Goal: Information Seeking & Learning: Learn about a topic

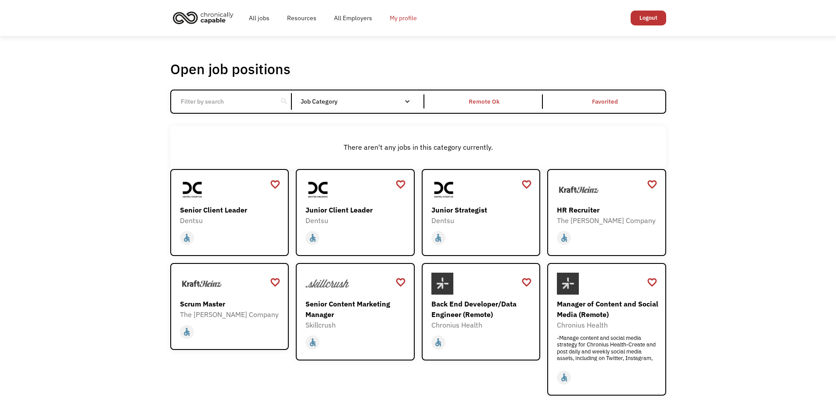
click at [405, 20] on link "My profile" at bounding box center [403, 18] width 45 height 28
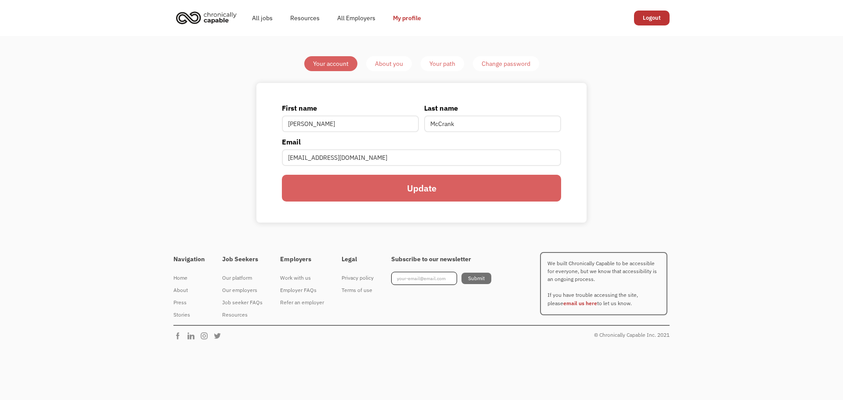
click at [388, 71] on div "Your account About you Your path Change password First name Rae Last name McCra…" at bounding box center [421, 139] width 413 height 167
click at [392, 64] on div "About you" at bounding box center [389, 63] width 28 height 11
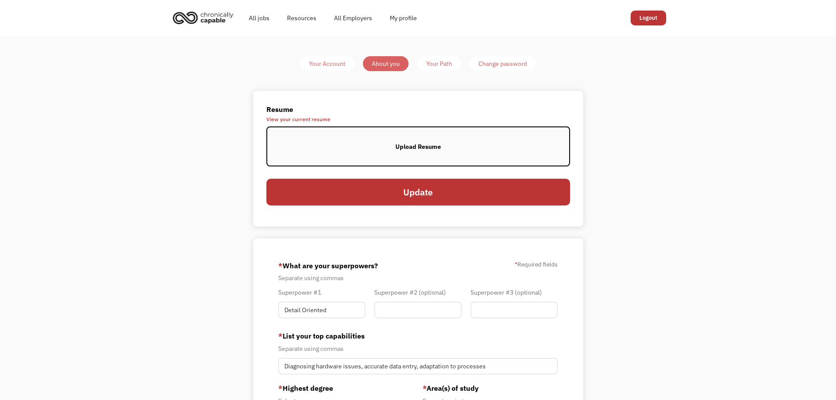
click at [397, 151] on div "Upload Resume" at bounding box center [418, 146] width 46 height 11
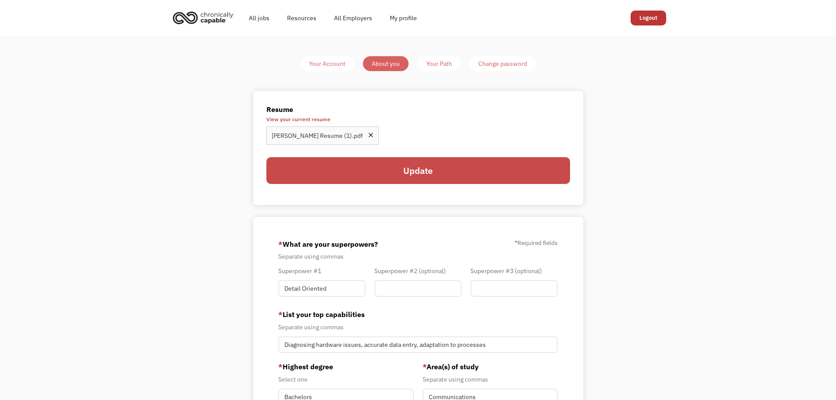
click at [410, 170] on input "Update" at bounding box center [418, 170] width 304 height 26
type input "Please wait..."
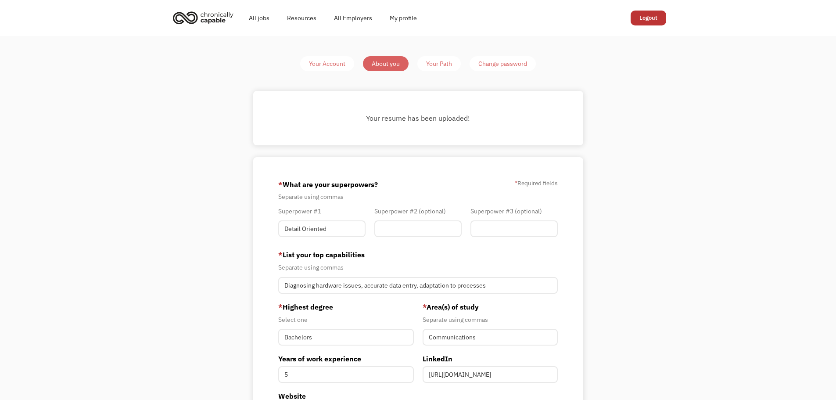
click at [425, 64] on link "Your Path" at bounding box center [438, 63] width 43 height 15
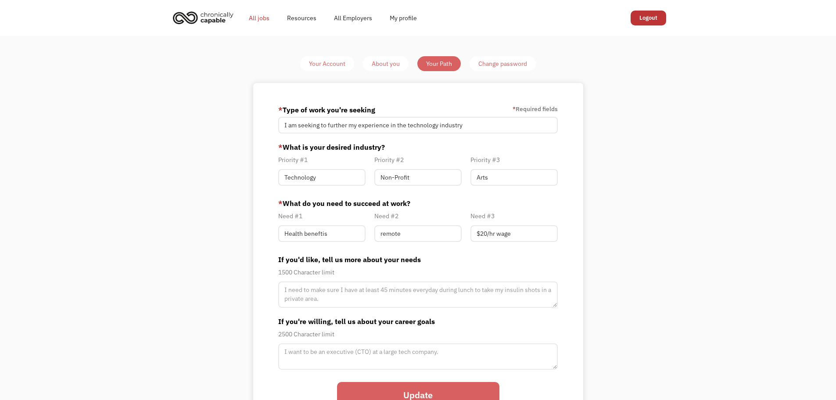
click at [254, 21] on link "All jobs" at bounding box center [259, 18] width 38 height 28
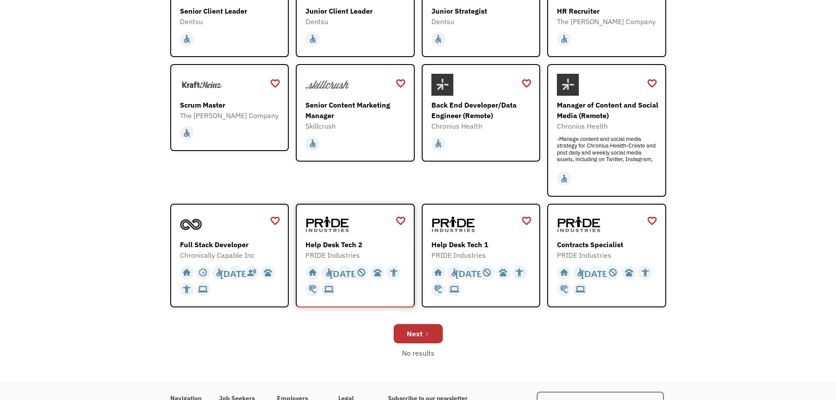
scroll to position [287, 0]
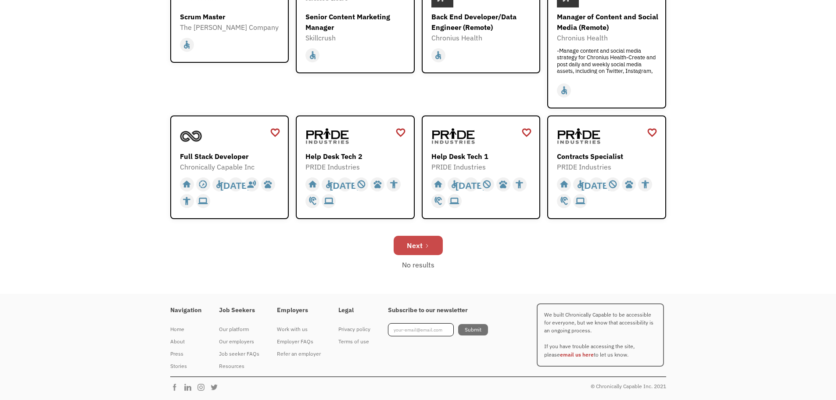
click at [413, 243] on div "Next" at bounding box center [415, 245] width 16 height 11
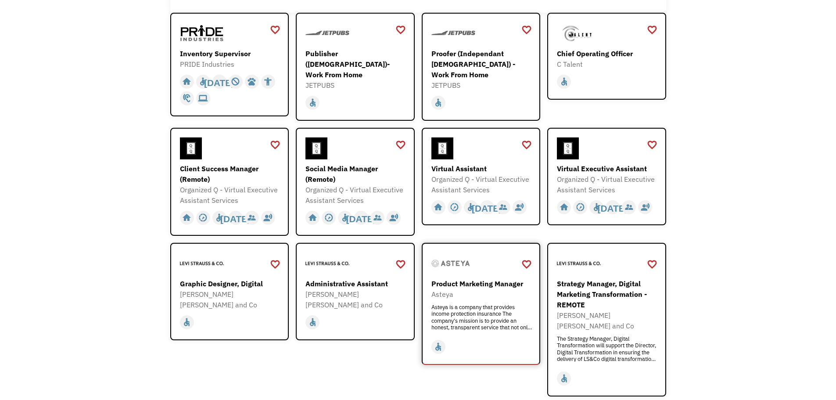
scroll to position [176, 0]
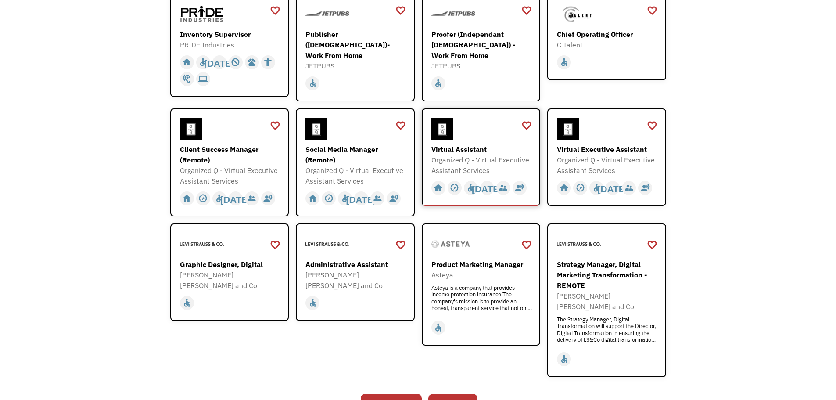
click at [465, 144] on div "Virtual Assistant" at bounding box center [482, 149] width 102 height 11
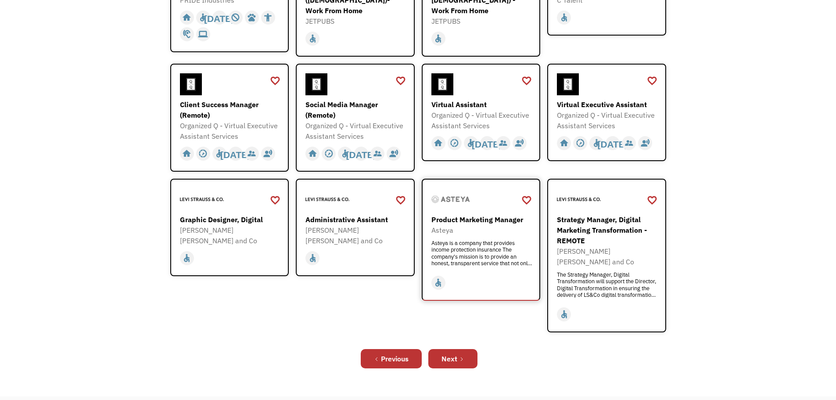
scroll to position [263, 0]
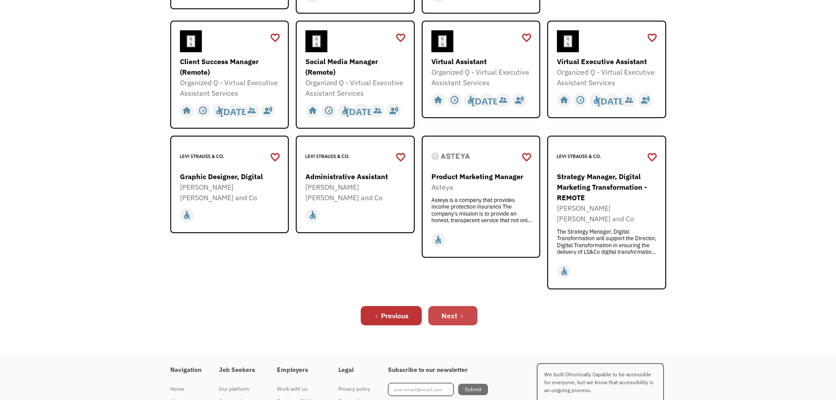
click at [445, 310] on div "Next" at bounding box center [450, 315] width 16 height 11
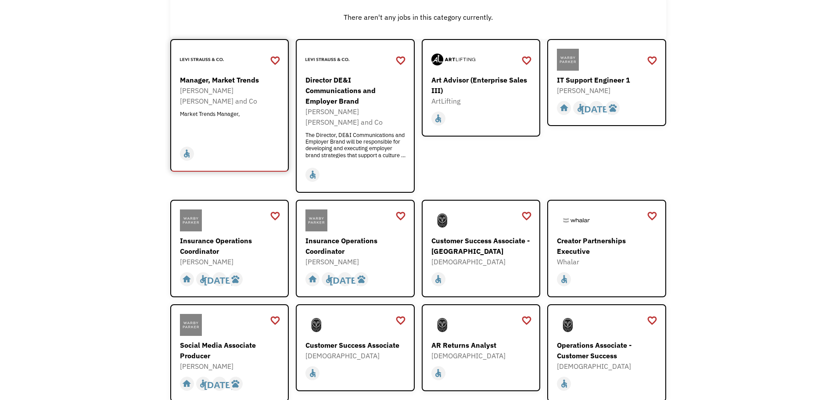
scroll to position [132, 0]
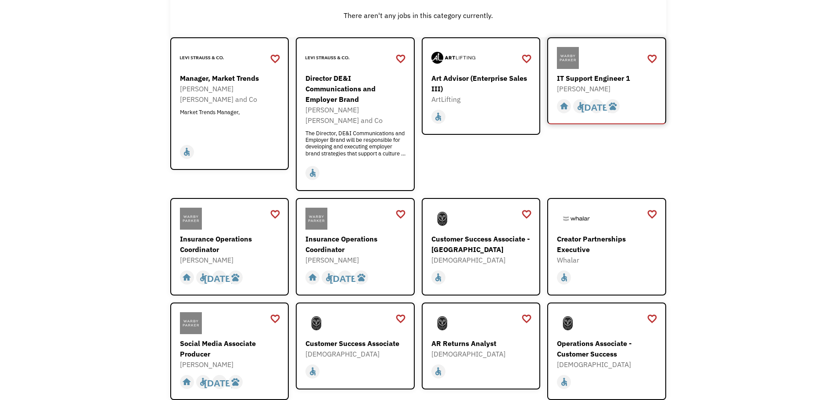
click at [588, 79] on div "IT Support Engineer 1" at bounding box center [608, 78] width 102 height 11
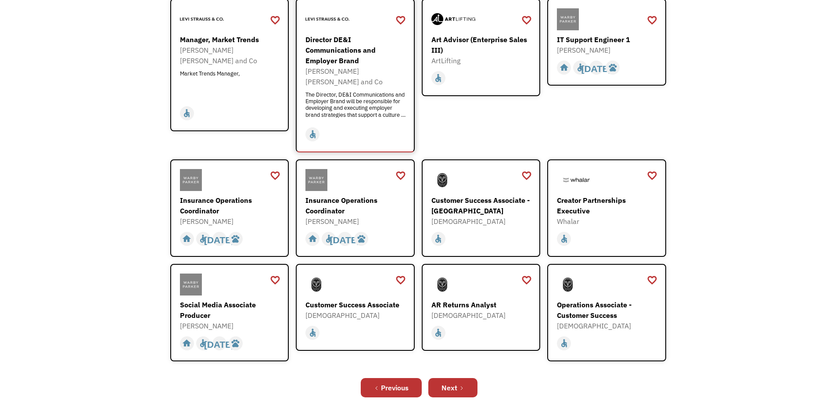
scroll to position [219, 0]
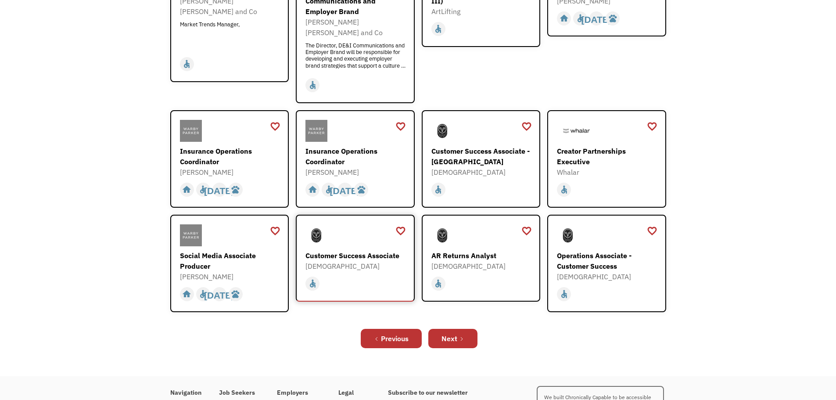
click at [352, 232] on div at bounding box center [356, 235] width 102 height 22
click at [450, 333] on div "Next" at bounding box center [450, 338] width 16 height 11
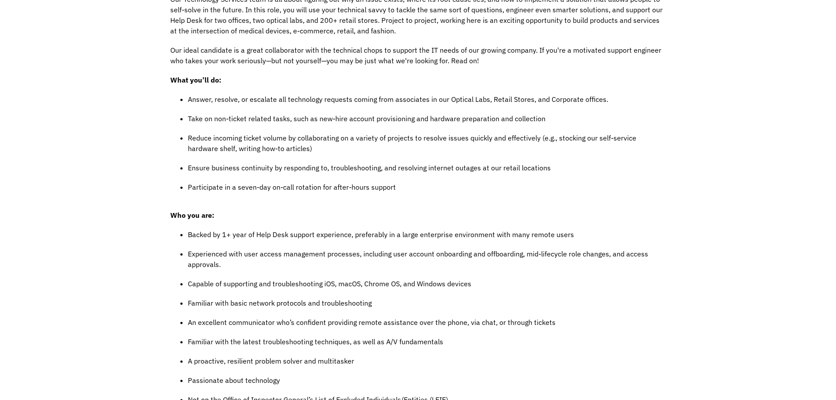
scroll to position [351, 0]
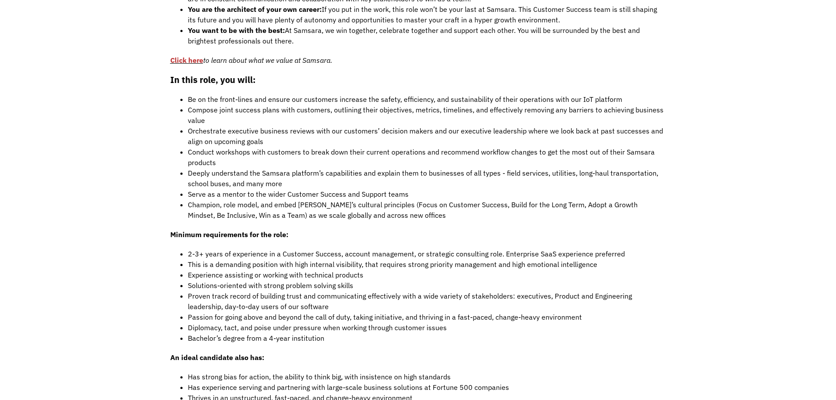
scroll to position [790, 0]
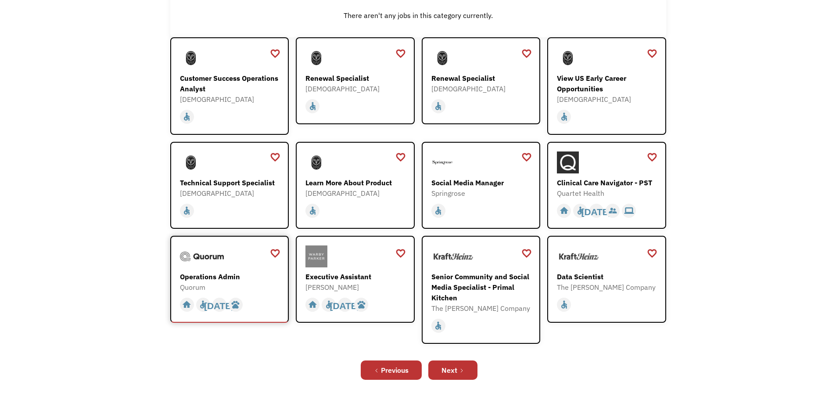
scroll to position [219, 0]
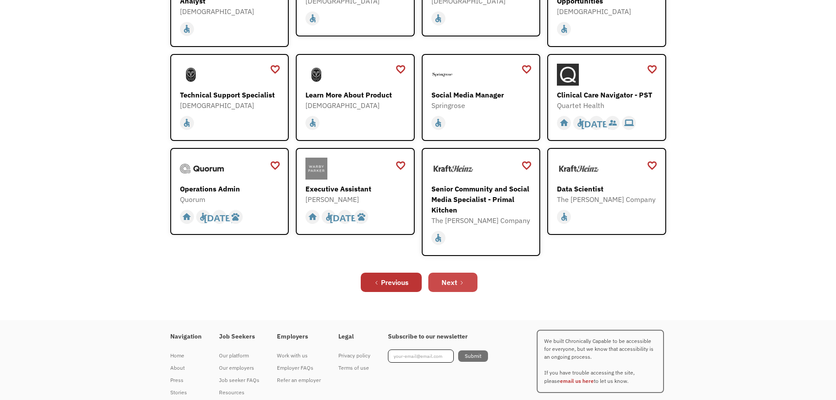
click at [458, 282] on link "Next" at bounding box center [452, 282] width 49 height 19
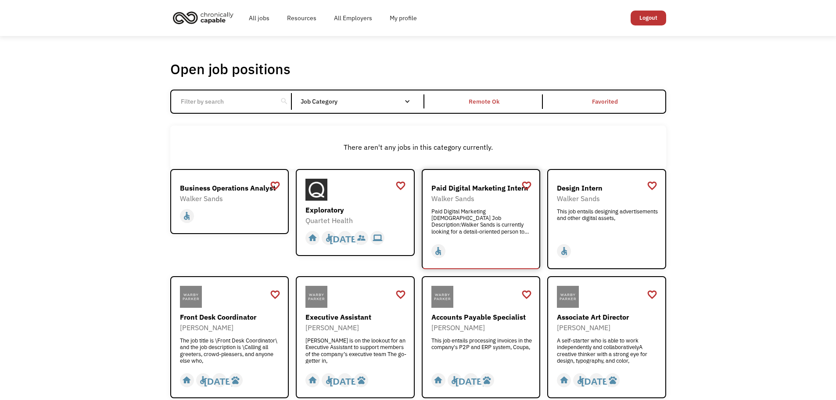
click at [482, 215] on div "Paid Digital Marketing [DEMOGRAPHIC_DATA] Job Description:Walker Sands is curre…" at bounding box center [482, 221] width 102 height 26
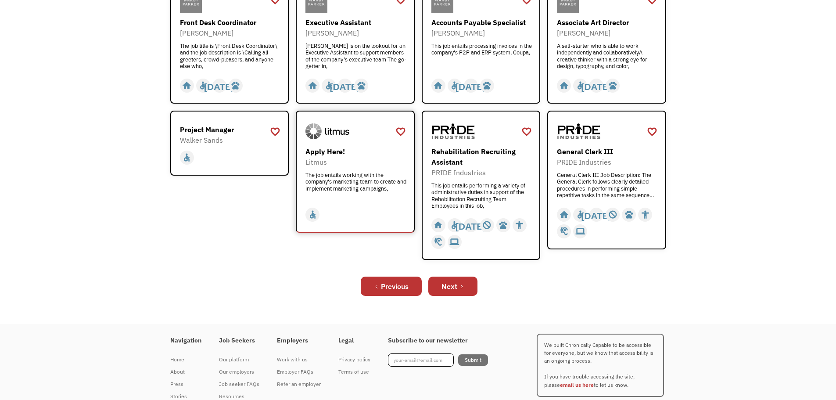
scroll to position [325, 0]
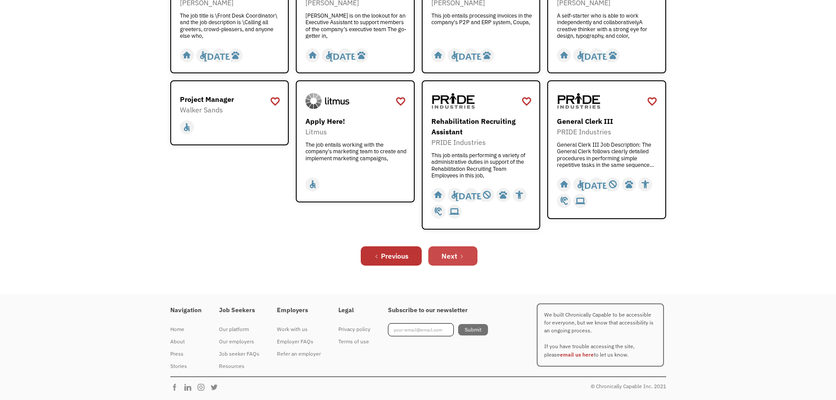
click at [456, 254] on div "Next" at bounding box center [450, 256] width 16 height 11
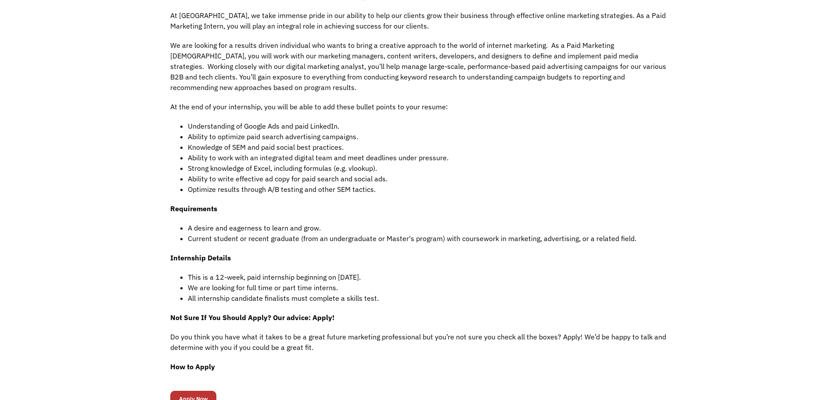
scroll to position [395, 0]
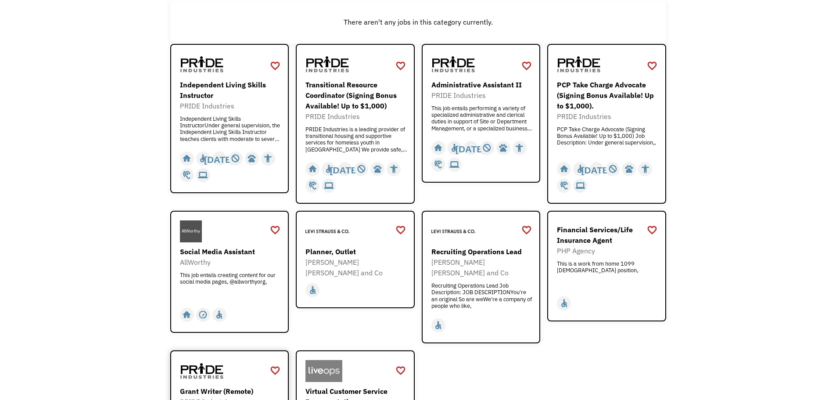
scroll to position [44, 0]
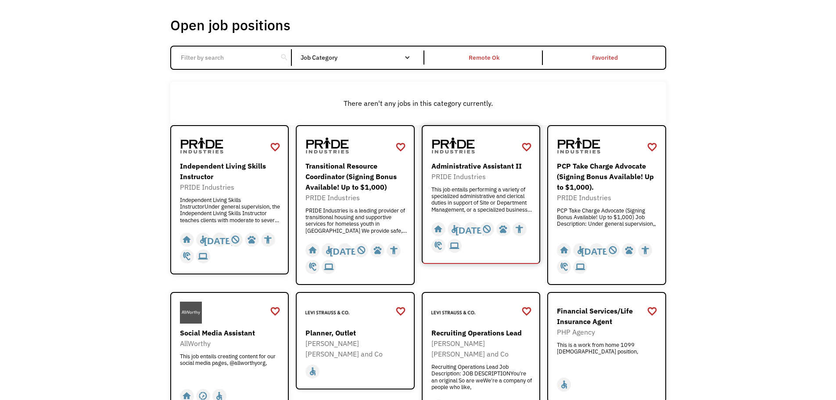
click at [461, 190] on div "This job entails performing a variety of specialized administrative and clerica…" at bounding box center [482, 199] width 102 height 26
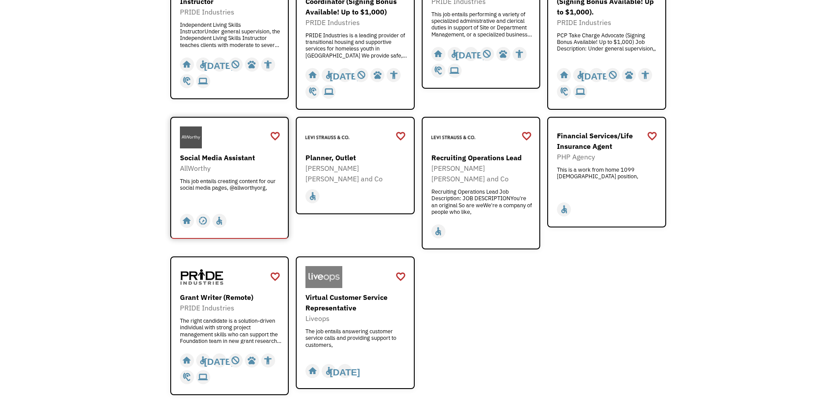
scroll to position [219, 0]
click at [236, 186] on div "This job entails creating content for our social media pages, @allworthyorg," at bounding box center [231, 190] width 102 height 26
click at [381, 301] on div "Virtual Customer Service Representative" at bounding box center [356, 301] width 102 height 21
click at [103, 162] on div "Open job positions You have X liked items Search search Filter by category Admi…" at bounding box center [418, 143] width 836 height 653
click at [217, 302] on div "PRIDE Industries" at bounding box center [231, 307] width 102 height 11
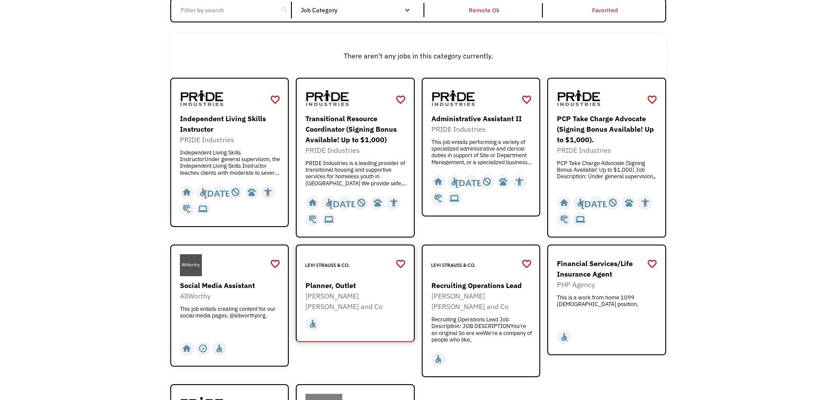
scroll to position [88, 0]
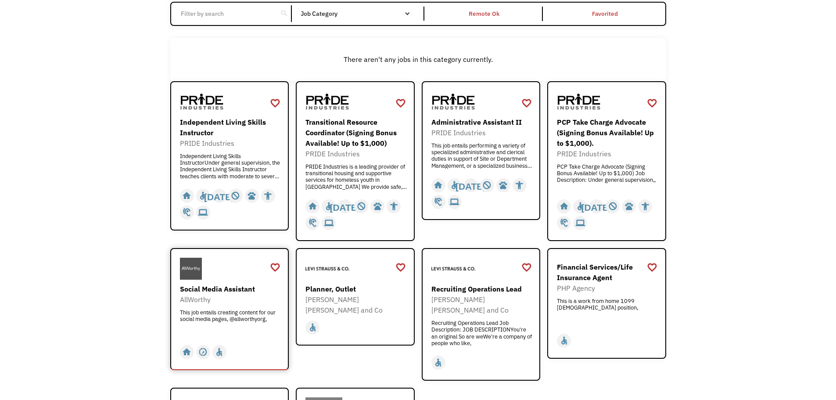
click at [228, 291] on div "Social Media Assistant" at bounding box center [231, 289] width 102 height 11
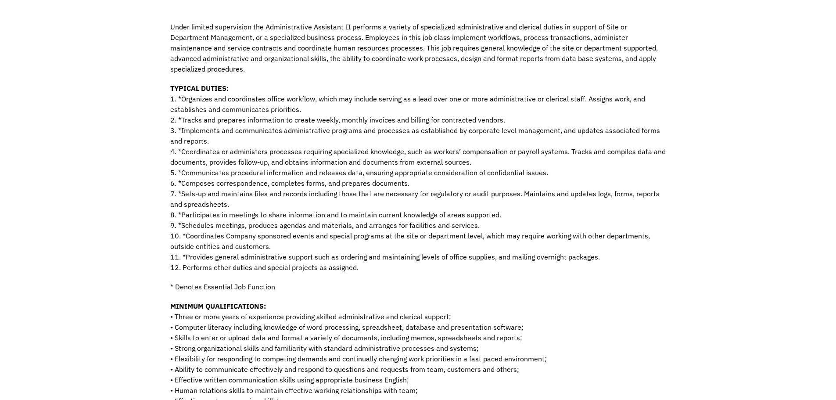
scroll to position [307, 0]
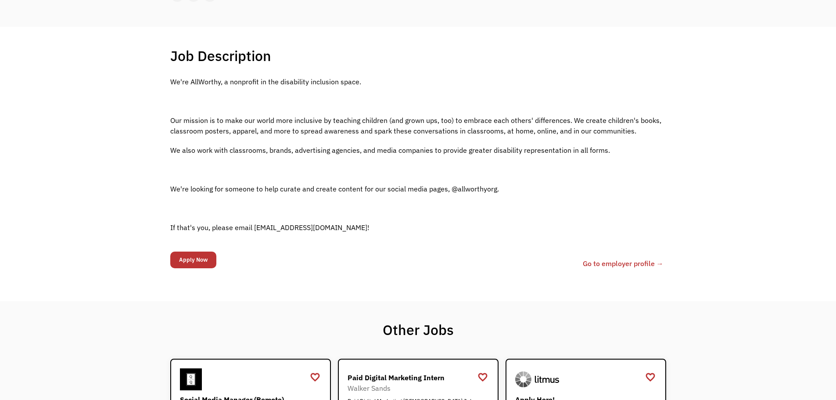
scroll to position [88, 0]
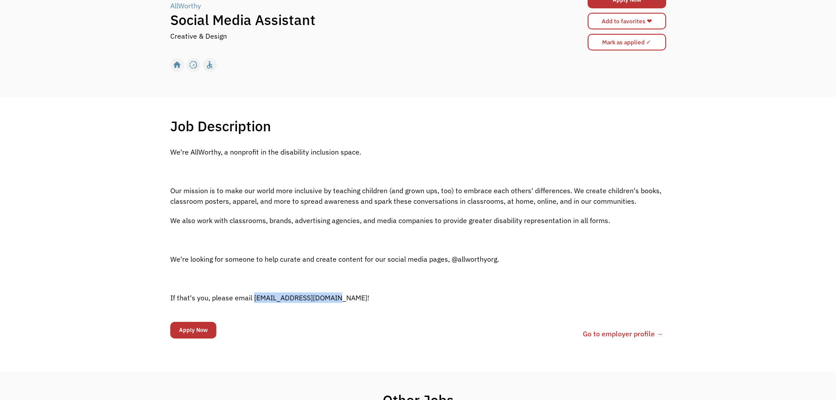
drag, startPoint x: 253, startPoint y: 295, endPoint x: 331, endPoint y: 298, distance: 77.3
click at [331, 298] on p "If that's you, please email allworthyorg@gmail.com!" at bounding box center [418, 297] width 496 height 11
copy p "allworthyorg@gmail.com"
click at [384, 245] on div "We're AllWorthy, a nonprofit in the disability inclusion space. Our mission is …" at bounding box center [418, 229] width 496 height 165
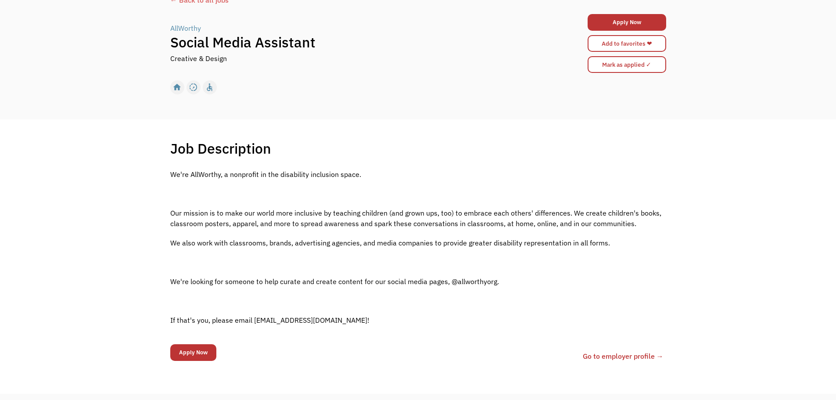
scroll to position [44, 0]
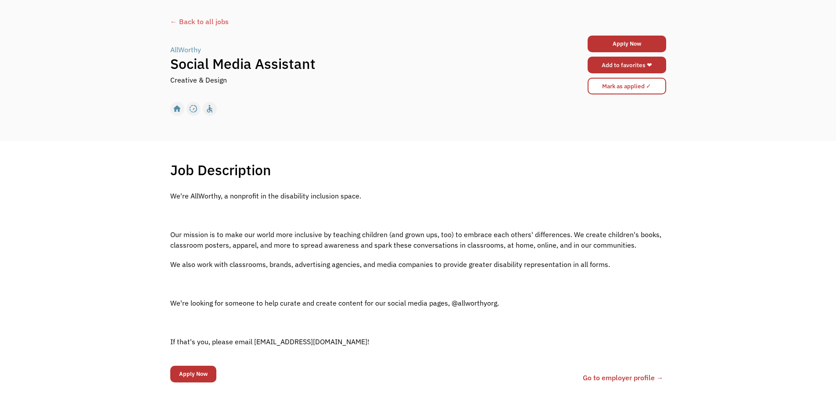
click at [617, 68] on link "Add to favorites ❤" at bounding box center [627, 65] width 79 height 17
click at [615, 83] on input "Mark as applied ✓" at bounding box center [627, 86] width 77 height 17
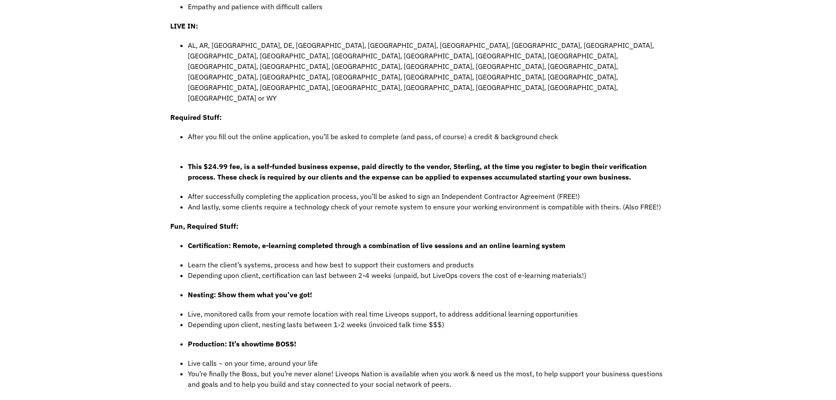
scroll to position [527, 0]
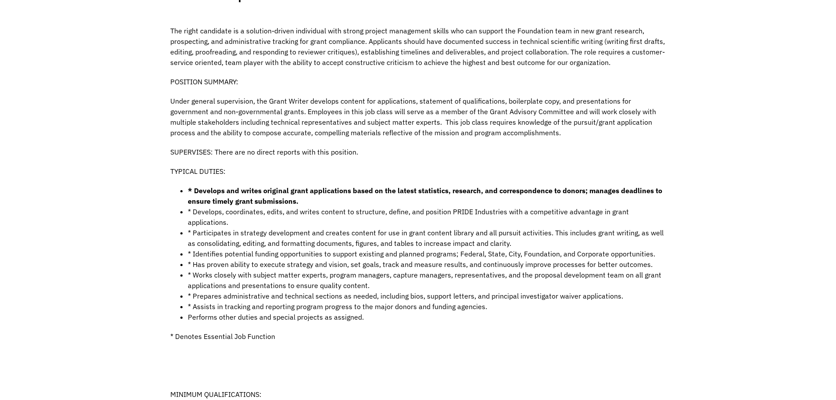
scroll to position [395, 0]
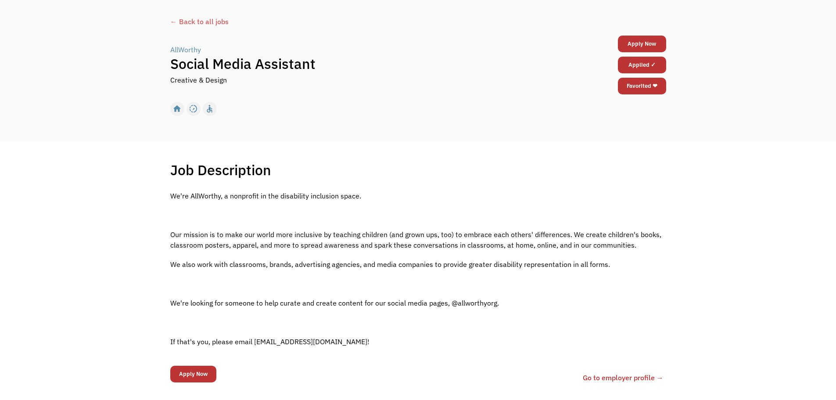
scroll to position [88, 0]
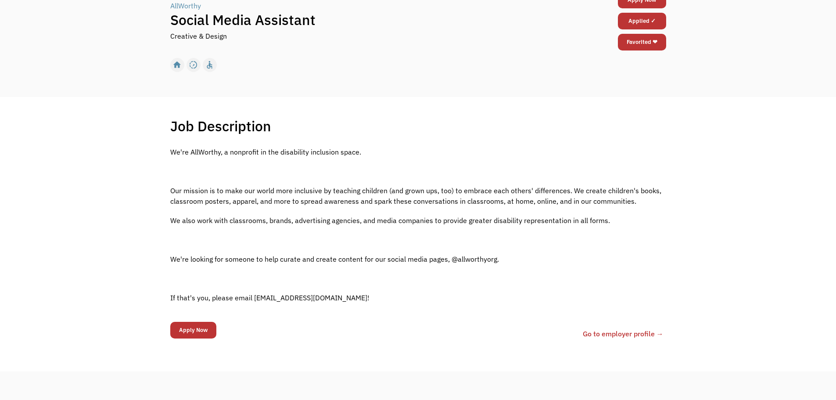
click at [620, 328] on link "Go to employer profile →" at bounding box center [623, 333] width 81 height 11
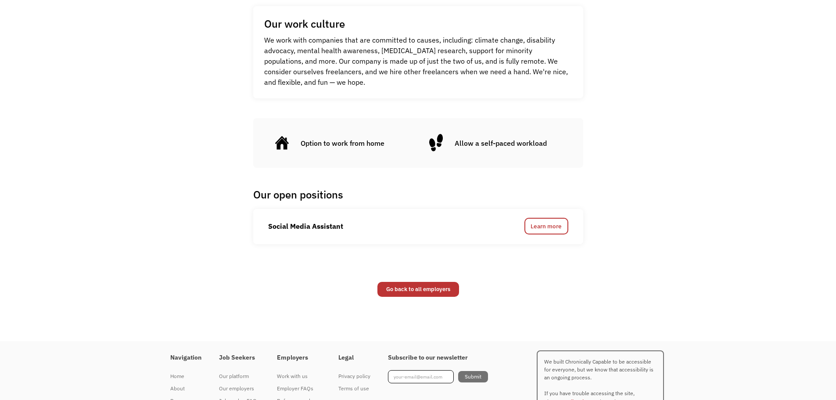
scroll to position [396, 0]
